Goal: Task Accomplishment & Management: Use online tool/utility

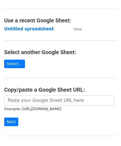
scroll to position [55, 0]
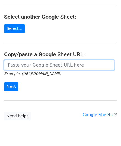
click at [25, 64] on input "url" at bounding box center [59, 65] width 110 height 11
paste input "[URL][DOMAIN_NAME]"
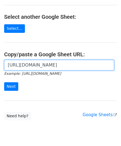
scroll to position [0, 123]
type input "[URL][DOMAIN_NAME]"
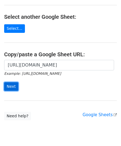
click at [12, 87] on input "Next" at bounding box center [11, 86] width 14 height 9
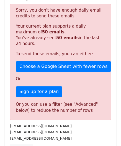
scroll to position [187, 0]
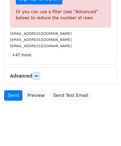
drag, startPoint x: 38, startPoint y: 74, endPoint x: 43, endPoint y: 79, distance: 7.7
click at [38, 74] on icon at bounding box center [36, 75] width 3 height 3
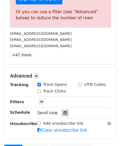
click at [64, 113] on icon at bounding box center [65, 113] width 4 height 4
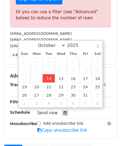
type input "2025-10-14 12:00"
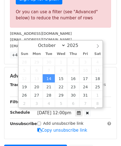
scroll to position [0, 0]
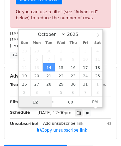
paste input "4"
type input "4"
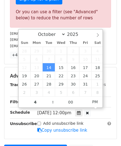
type input "2025-10-14 16:00"
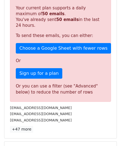
scroll to position [254, 0]
